Goal: Task Accomplishment & Management: Complete application form

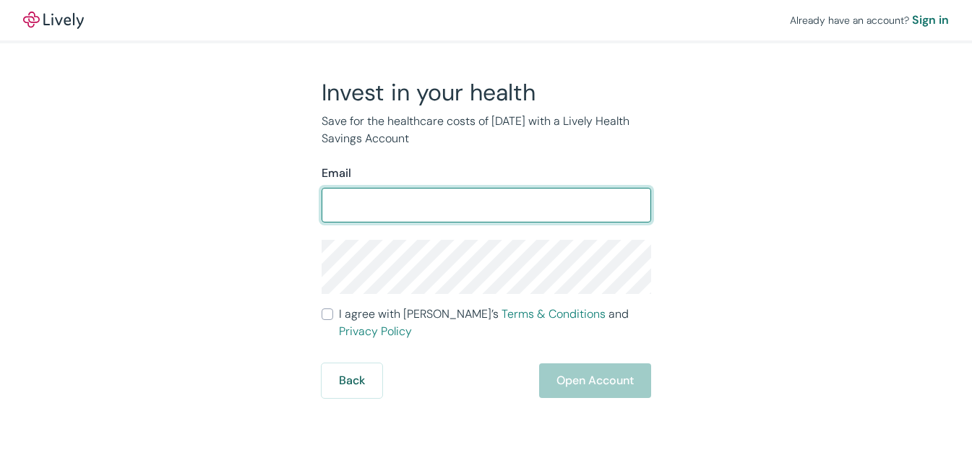
click at [322, 309] on input "I agree with Lively’s Terms & Conditions and Privacy Policy" at bounding box center [328, 315] width 12 height 12
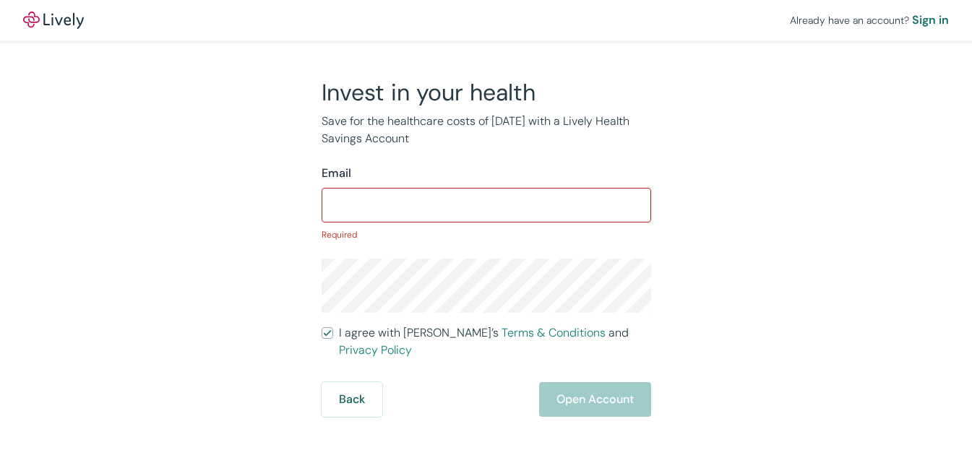
click at [322, 327] on input "I agree with Lively’s Terms & Conditions and Privacy Policy" at bounding box center [328, 333] width 12 height 12
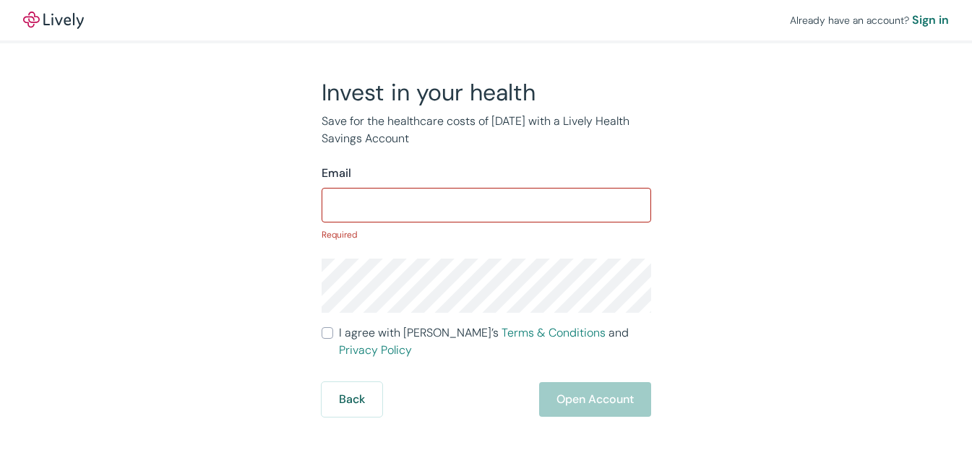
click at [322, 327] on input "I agree with Lively’s Terms & Conditions and Privacy Policy" at bounding box center [328, 333] width 12 height 12
checkbox input "true"
